Goal: Information Seeking & Learning: Learn about a topic

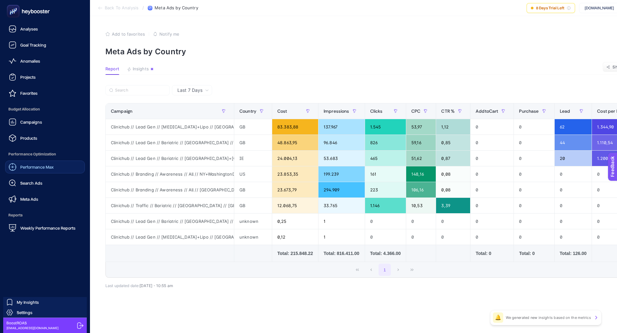
click at [39, 171] on div "Performance Max" at bounding box center [31, 167] width 45 height 8
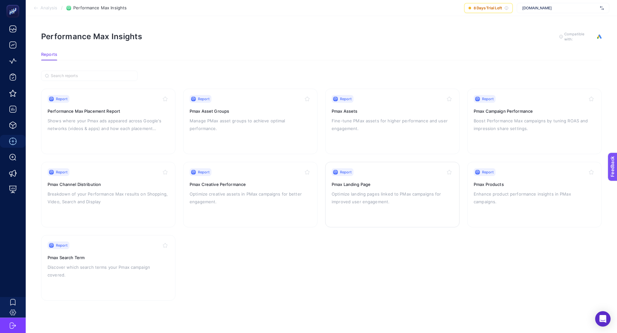
click at [350, 210] on div "Report Pmax Landing Page Optimize landing pages linked to PMax campaigns for im…" at bounding box center [392, 194] width 121 height 53
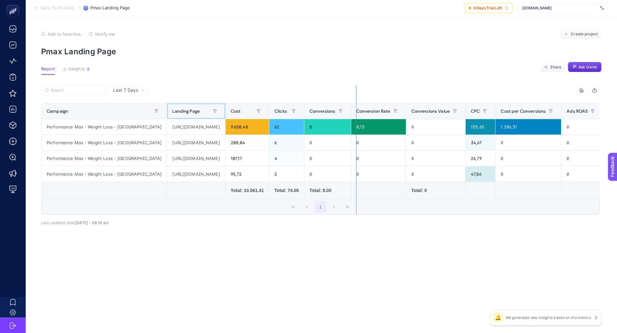
drag, startPoint x: 254, startPoint y: 112, endPoint x: 355, endPoint y: 111, distance: 100.9
click at [356, 111] on div "8 items selected Campaign Landing Page Cost Clicks Conversions Conversion Rate …" at bounding box center [320, 150] width 558 height 130
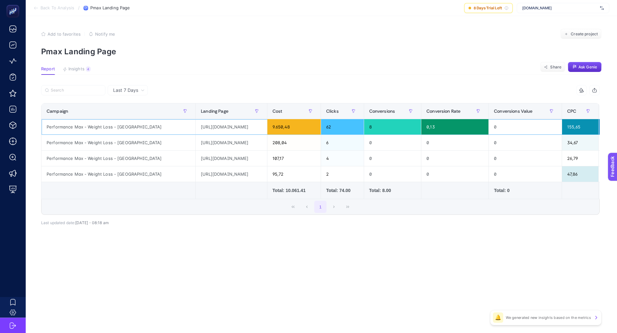
click at [267, 129] on div "[URL][DOMAIN_NAME]" at bounding box center [231, 126] width 71 height 15
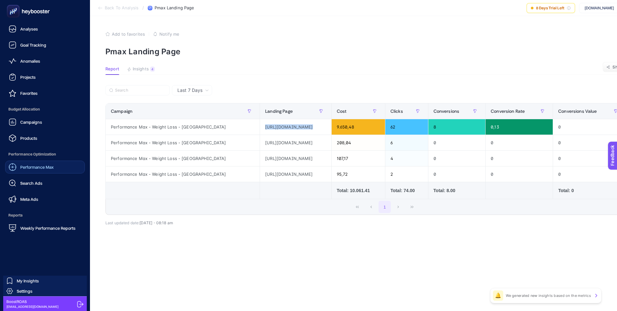
click at [36, 170] on div "Performance Max" at bounding box center [31, 167] width 45 height 8
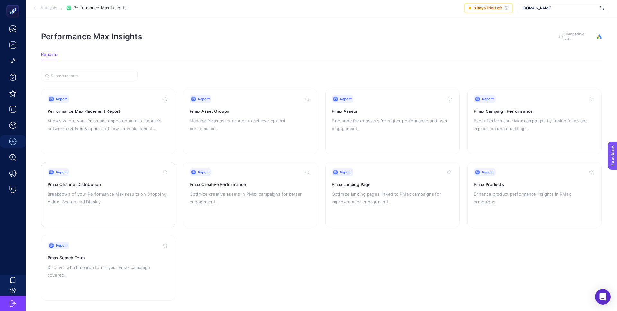
click at [134, 207] on div "Report Pmax Channel Distribution Breakdown of your Performance Max results on S…" at bounding box center [108, 194] width 121 height 53
